Goal: Find specific page/section: Find specific page/section

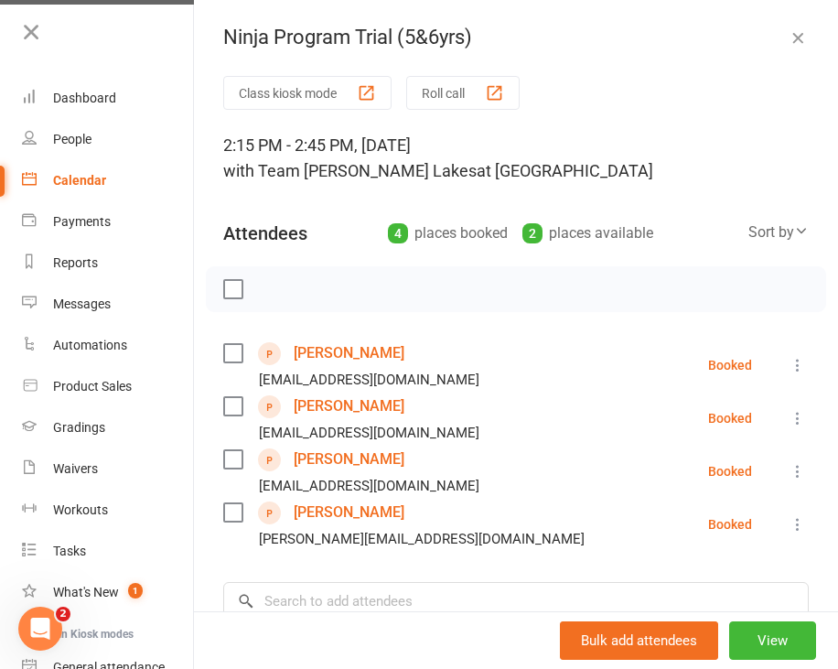
scroll to position [16, 0]
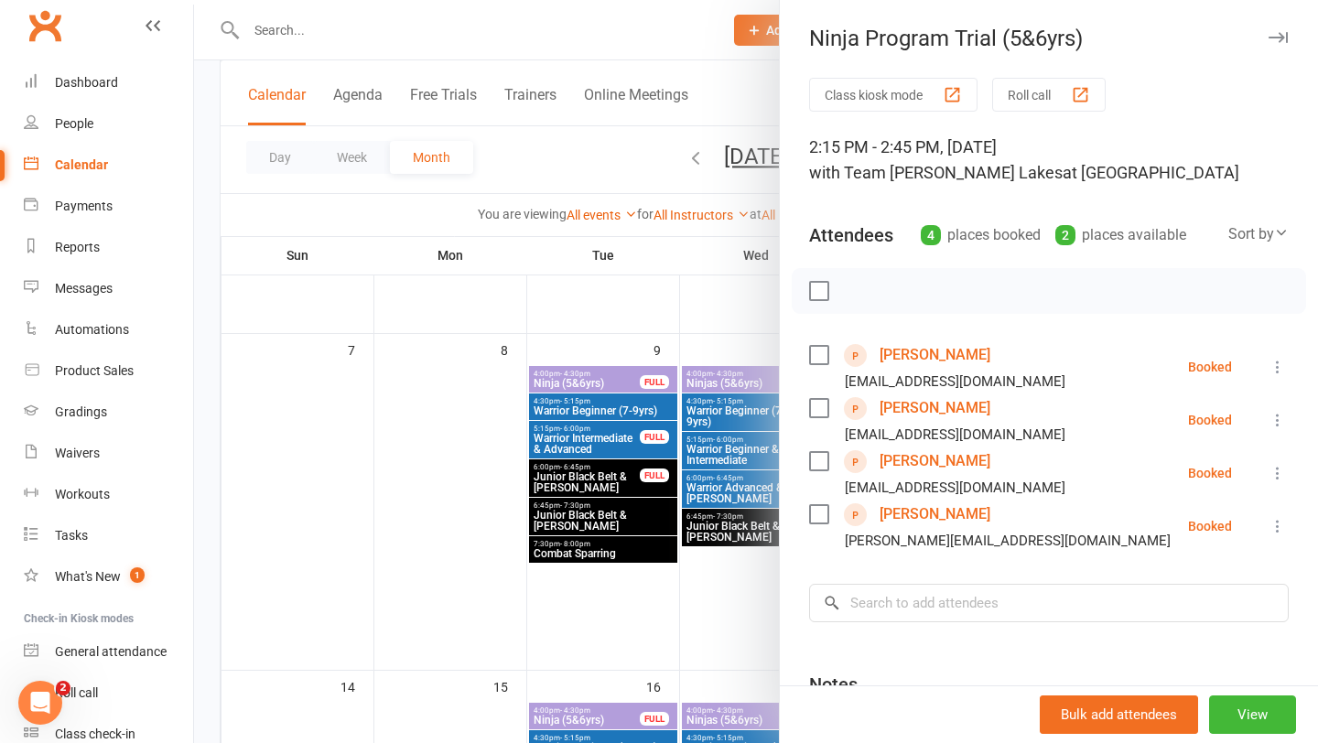
click at [375, 42] on div at bounding box center [756, 371] width 1124 height 743
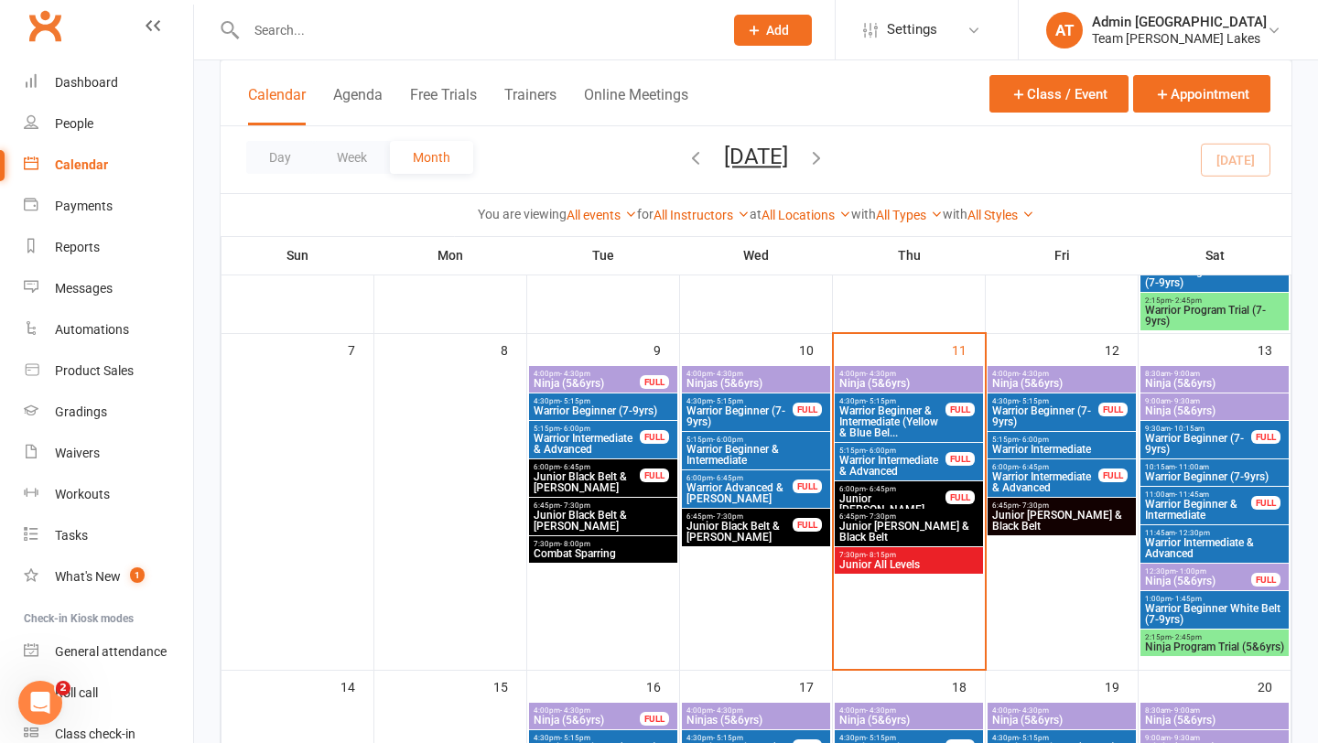
click at [326, 34] on input "text" at bounding box center [476, 30] width 470 height 26
click at [747, 527] on span "Junior Black Belt & [PERSON_NAME]" at bounding box center [739, 532] width 108 height 22
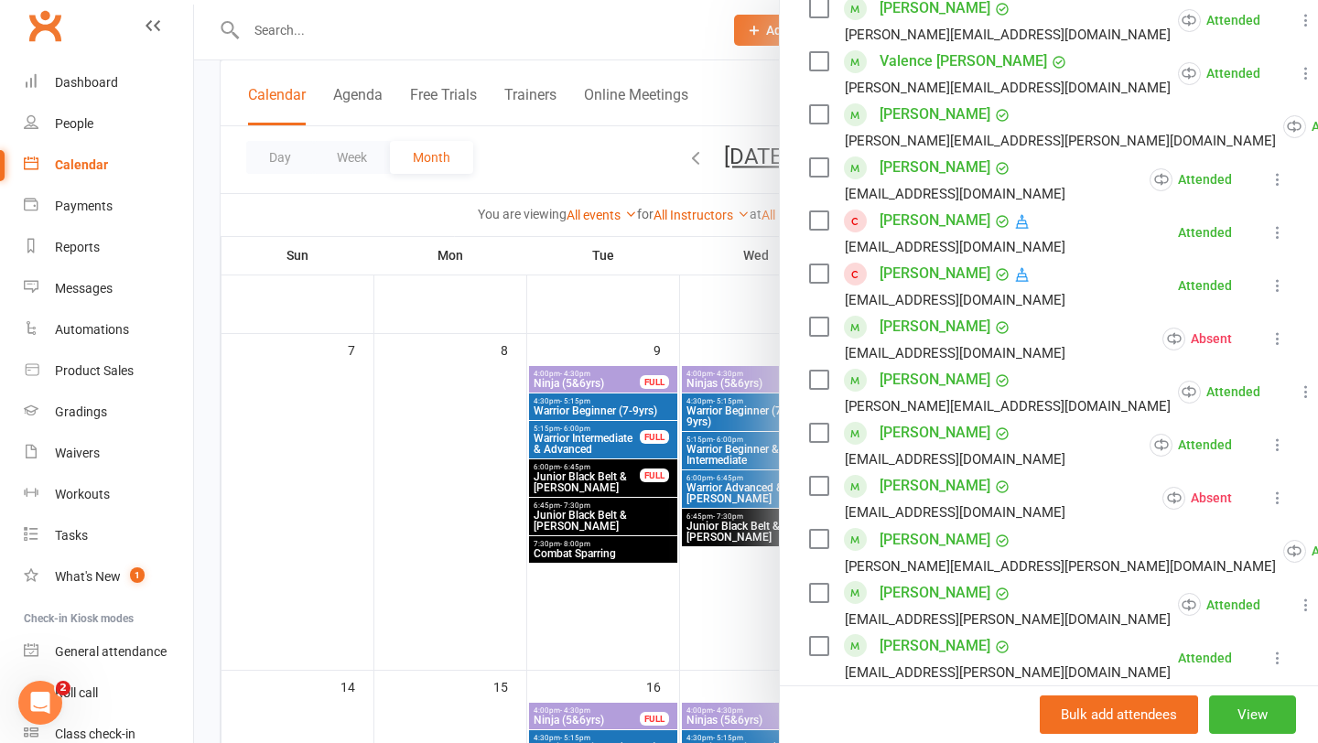
scroll to position [589, 0]
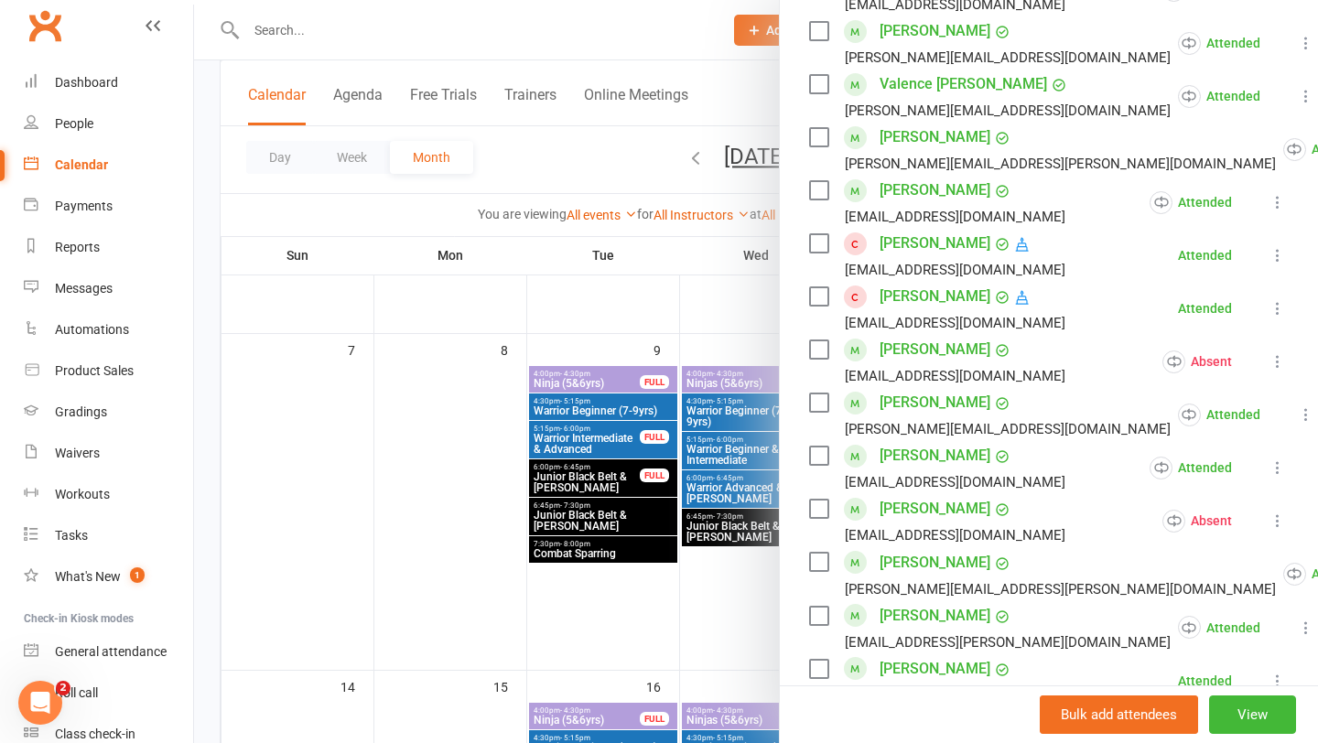
click at [837, 133] on link "[PERSON_NAME]" at bounding box center [935, 137] width 111 height 29
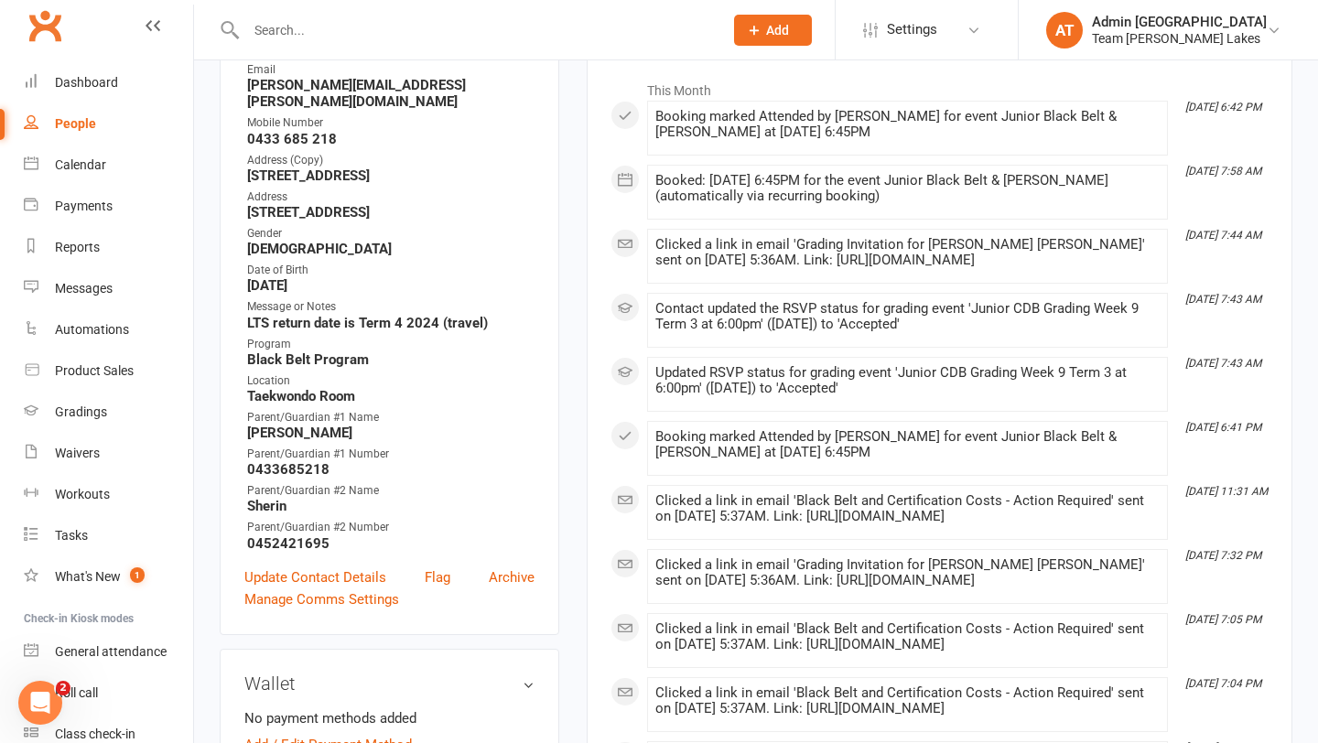
scroll to position [297, 0]
click at [95, 167] on div "Calendar" at bounding box center [80, 164] width 51 height 15
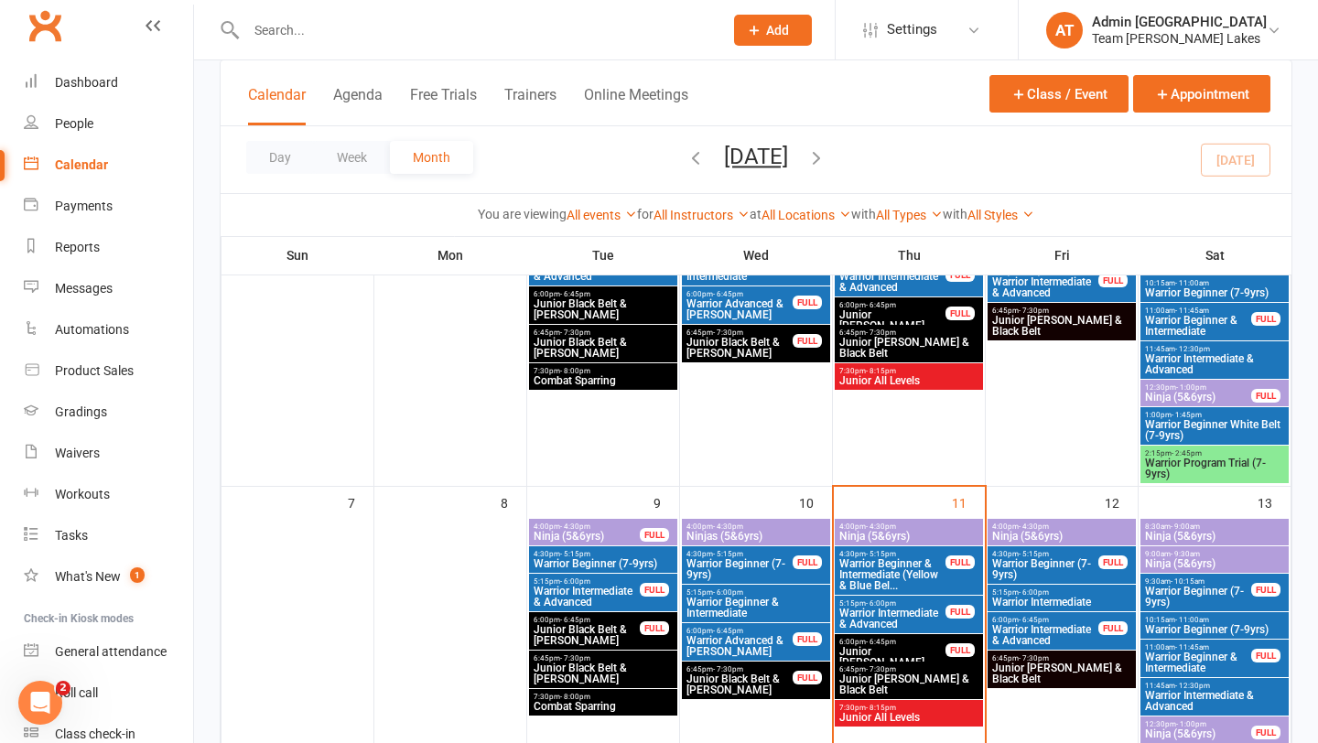
scroll to position [376, 0]
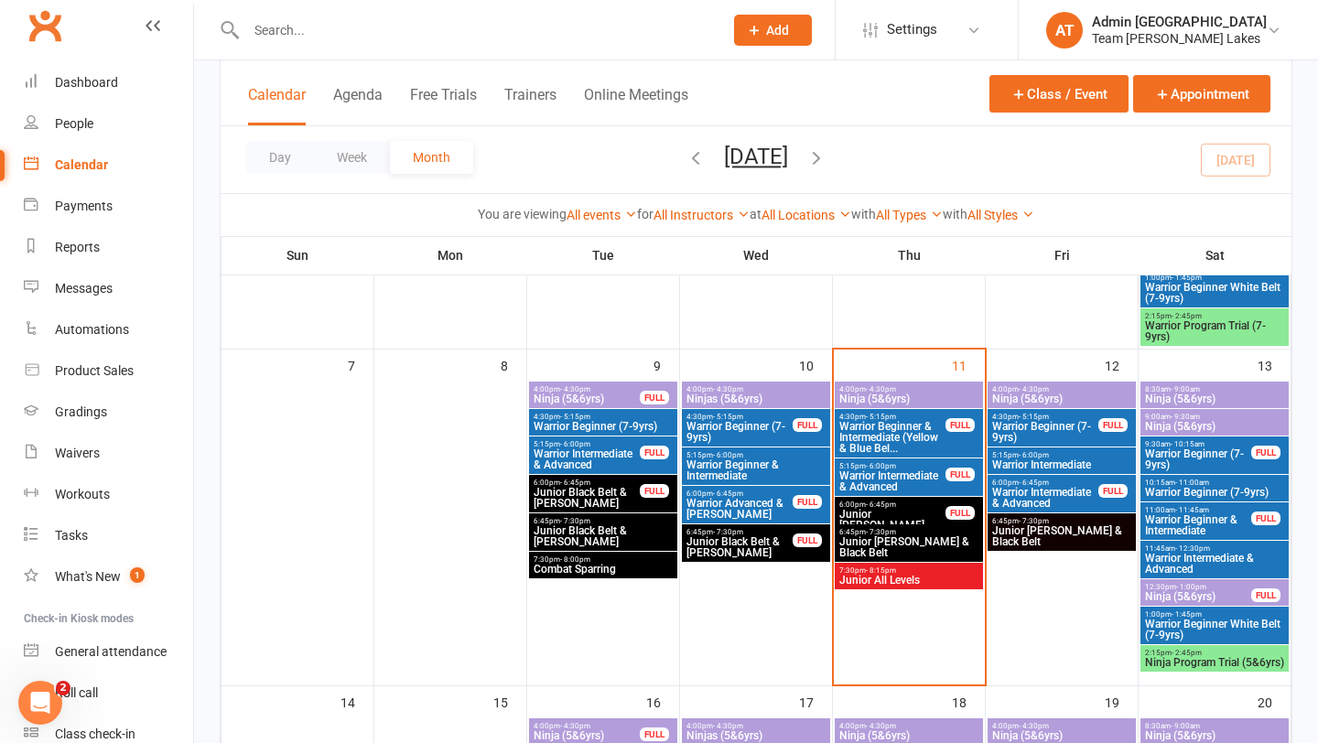
click at [759, 462] on span "Warrior Beginner & Intermediate" at bounding box center [755, 470] width 141 height 22
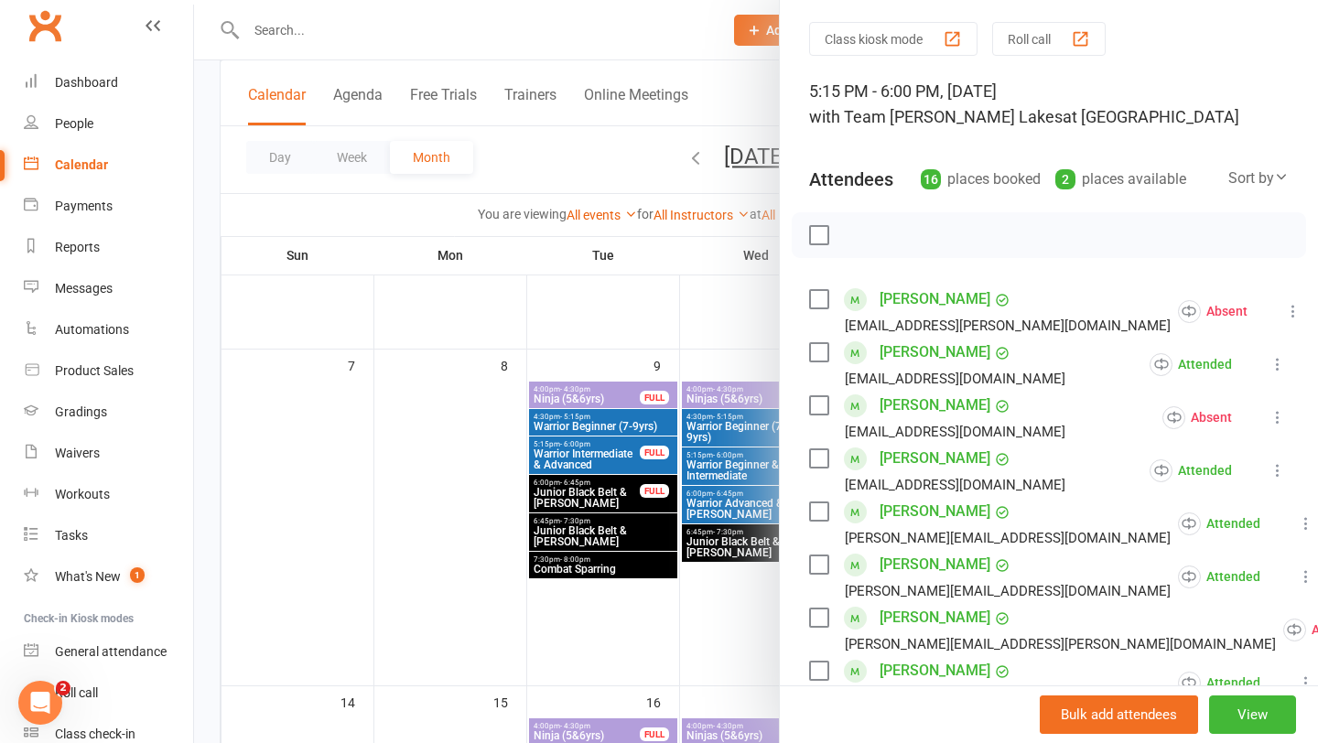
scroll to position [59, 0]
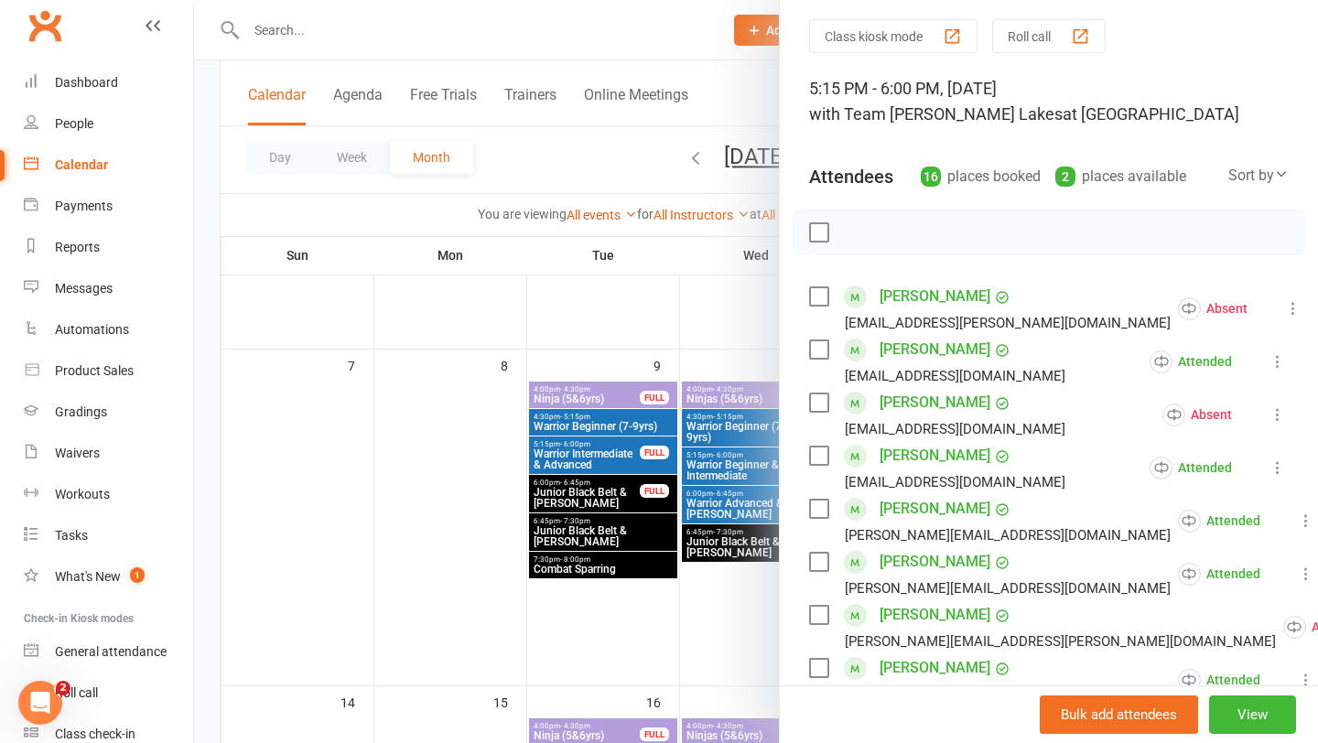
click at [546, 556] on div at bounding box center [756, 371] width 1124 height 743
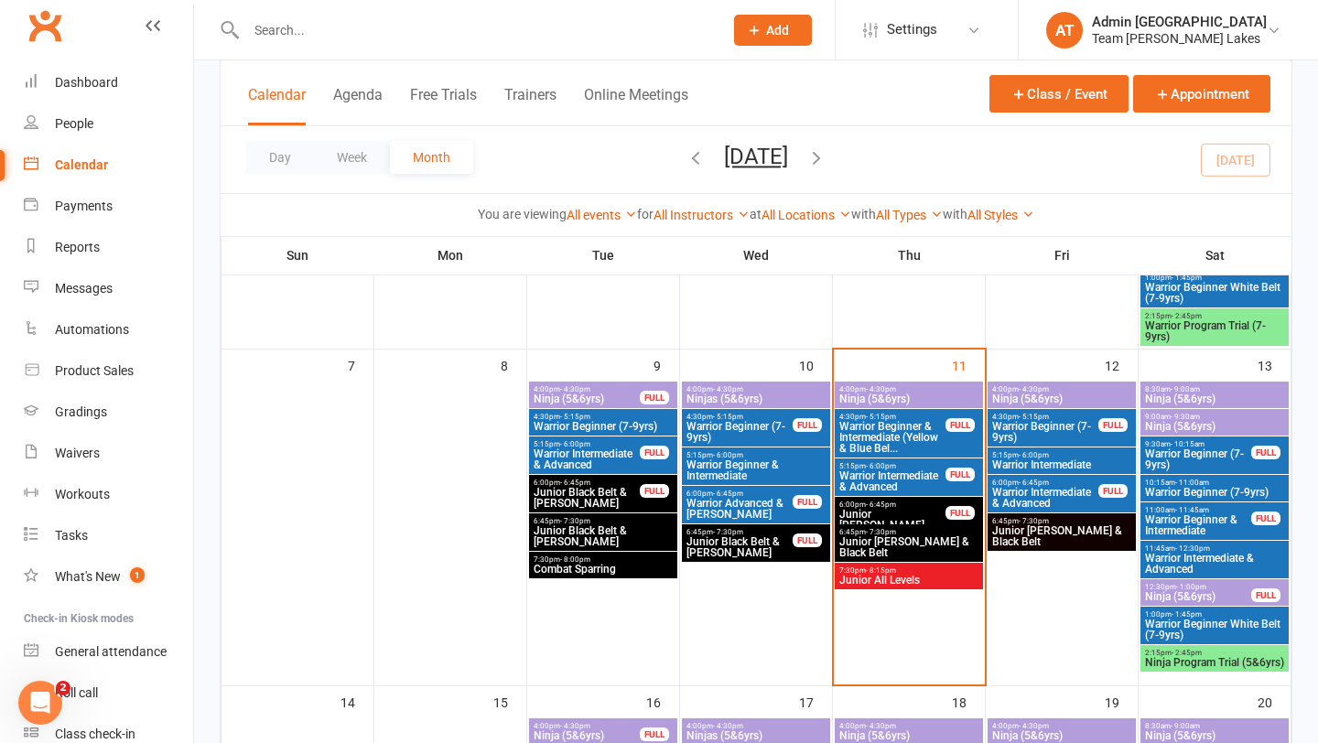
click at [837, 476] on span "Warrior Intermediate & Advanced" at bounding box center [892, 481] width 108 height 22
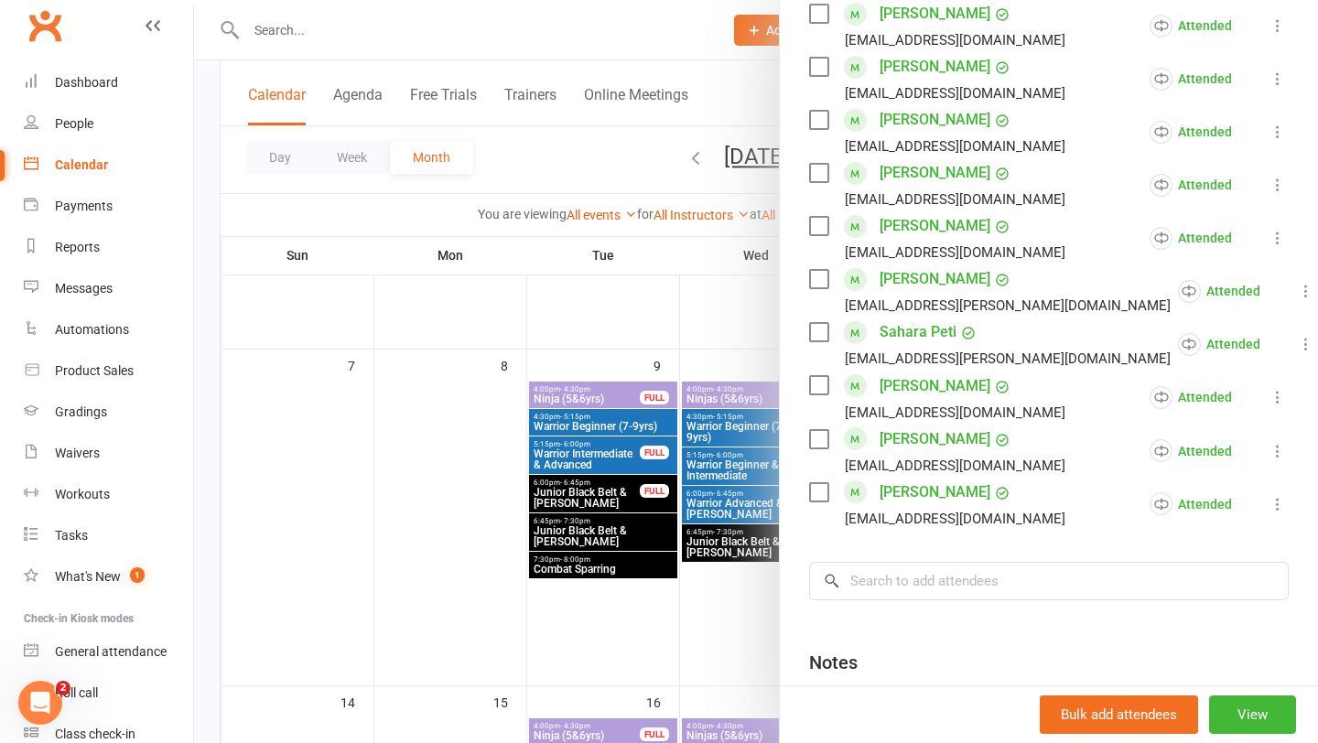
scroll to position [936, 0]
